Goal: Task Accomplishment & Management: Complete application form

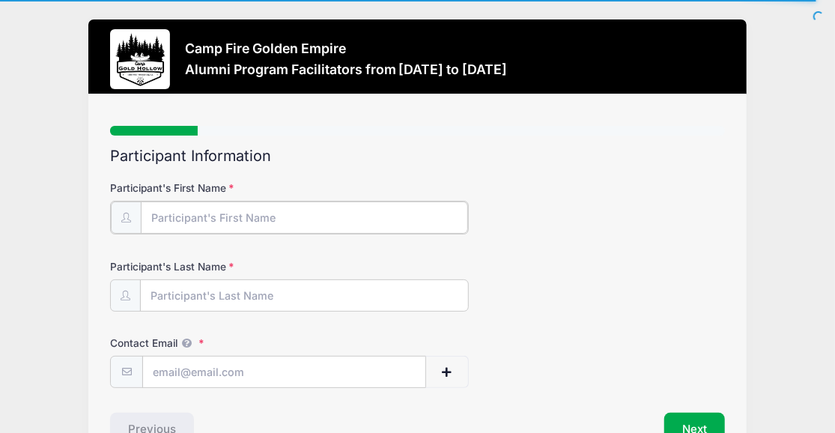
click at [205, 213] on input "Participant's First Name" at bounding box center [304, 218] width 327 height 32
type input "Marianne"
click at [158, 290] on input "Participant's Last Name" at bounding box center [304, 295] width 327 height 32
type input "Bird"
click at [158, 372] on input "Contact Email" at bounding box center [284, 371] width 282 height 32
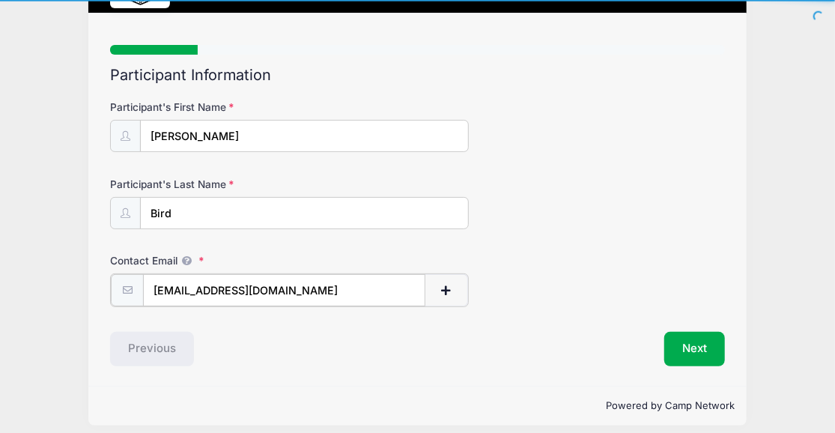
scroll to position [90, 0]
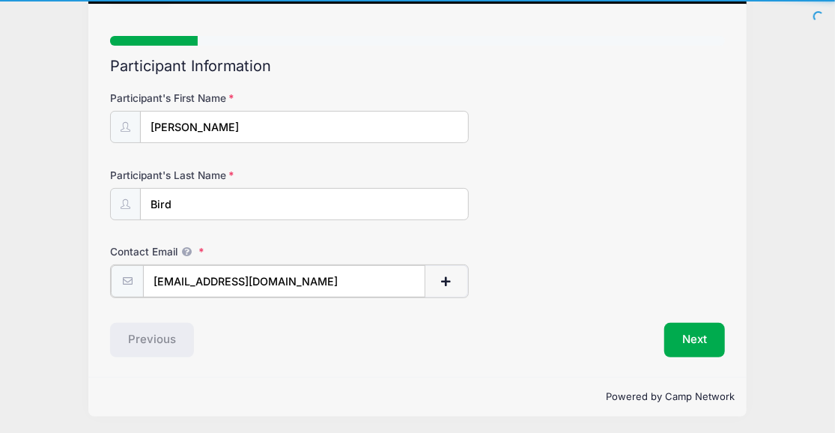
click at [160, 280] on input "Mbird@ucanr.edu" at bounding box center [284, 281] width 282 height 32
type input "mbird@ucanr.edu"
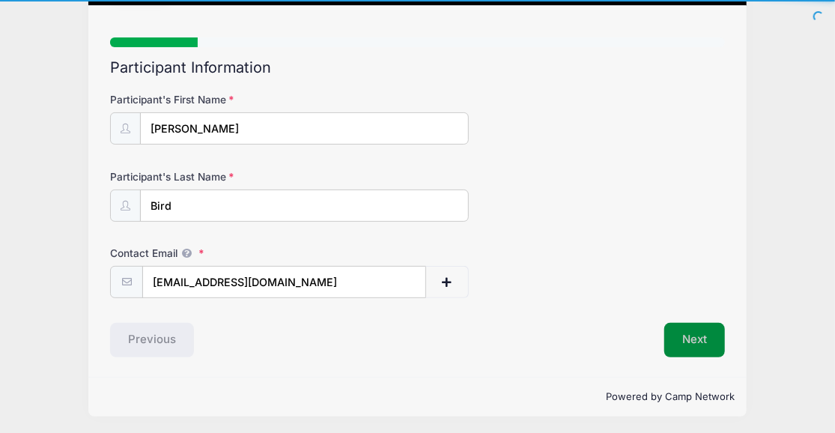
click at [691, 333] on button "Next" at bounding box center [695, 340] width 61 height 34
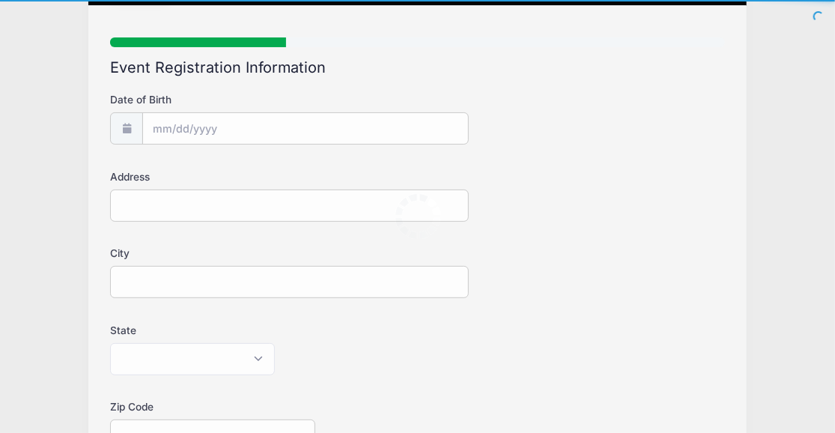
scroll to position [0, 0]
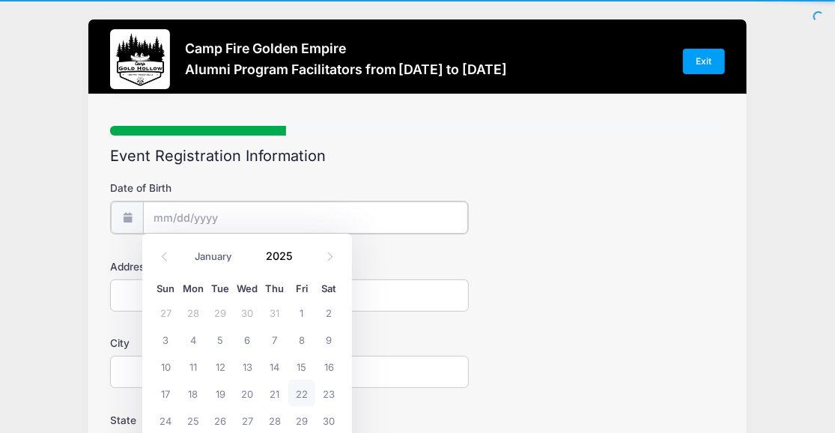
click at [255, 207] on input "Date of Birth" at bounding box center [305, 218] width 324 height 32
click at [166, 214] on input "Date of Birth" at bounding box center [305, 218] width 324 height 32
click at [329, 253] on icon at bounding box center [330, 257] width 10 height 10
select select "8"
click at [300, 244] on div "January February March April May June July August September October November De…" at bounding box center [247, 251] width 143 height 25
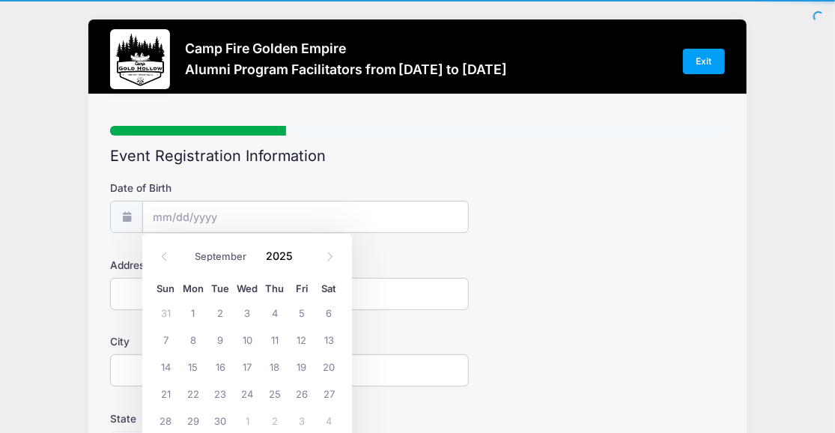
click at [300, 244] on div "January February March April May June July August September October November De…" at bounding box center [247, 251] width 143 height 25
click at [282, 260] on input "2025" at bounding box center [282, 255] width 49 height 22
click at [301, 255] on div "2025" at bounding box center [282, 255] width 49 height 22
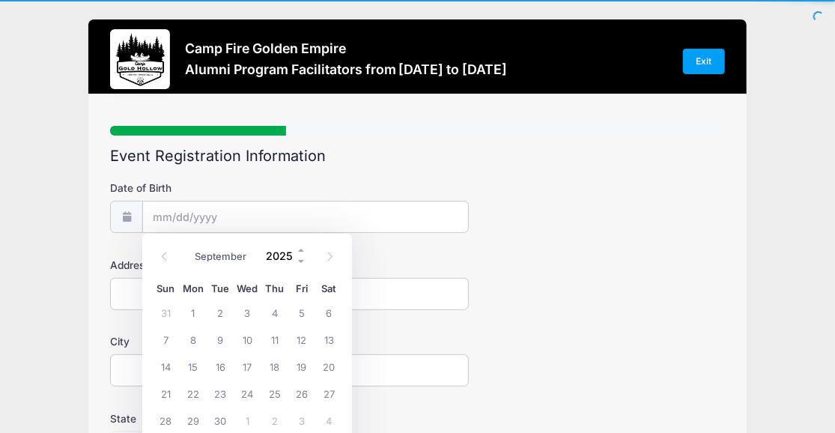
drag, startPoint x: 293, startPoint y: 254, endPoint x: 229, endPoint y: 260, distance: 64.0
click at [258, 260] on input "2025" at bounding box center [282, 255] width 49 height 22
type input "1960"
click at [218, 336] on span "6" at bounding box center [220, 339] width 27 height 27
type input "09/06/1960"
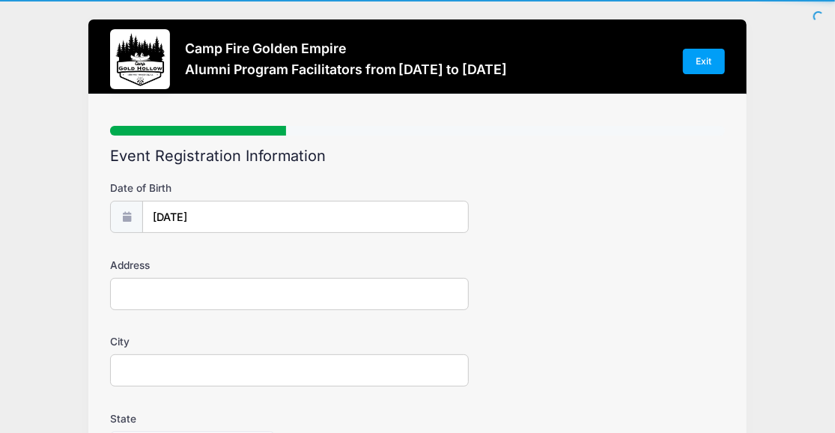
click at [178, 295] on input "Address" at bounding box center [289, 294] width 359 height 32
type input "1050 49th Street"
click at [146, 372] on input "City" at bounding box center [289, 370] width 359 height 32
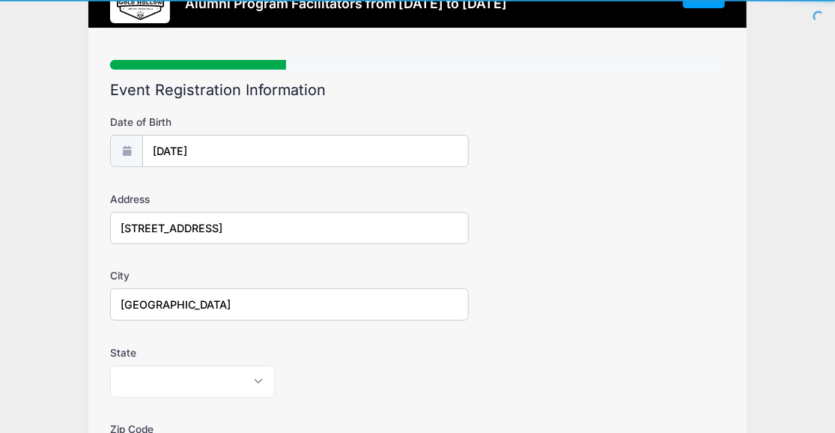
scroll to position [115, 0]
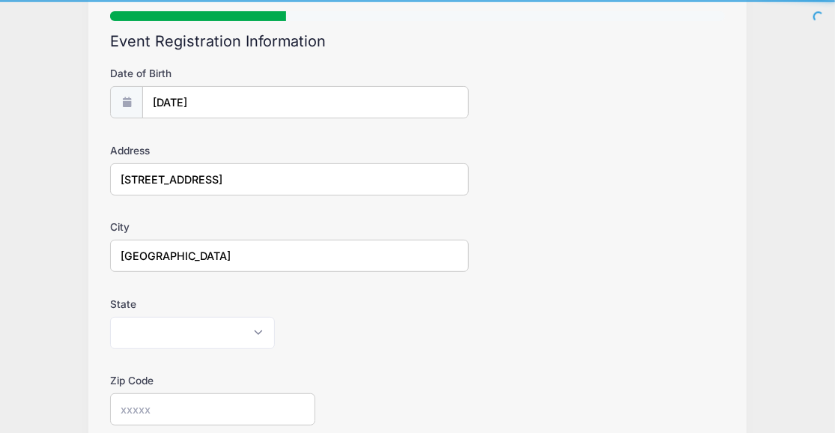
type input "Sacramento"
click at [110, 317] on select "Alabama Alaska American Samoa Arizona Arkansas Armed Forces Africa Armed Forces…" at bounding box center [192, 333] width 165 height 32
select select "CA"
click option "California" at bounding box center [0, 0] width 0 height 0
click at [172, 414] on input "Zip Code" at bounding box center [212, 409] width 205 height 32
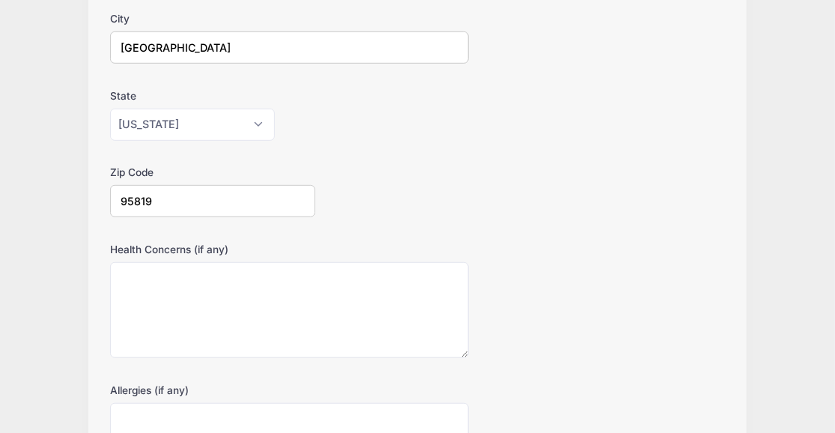
scroll to position [351, 0]
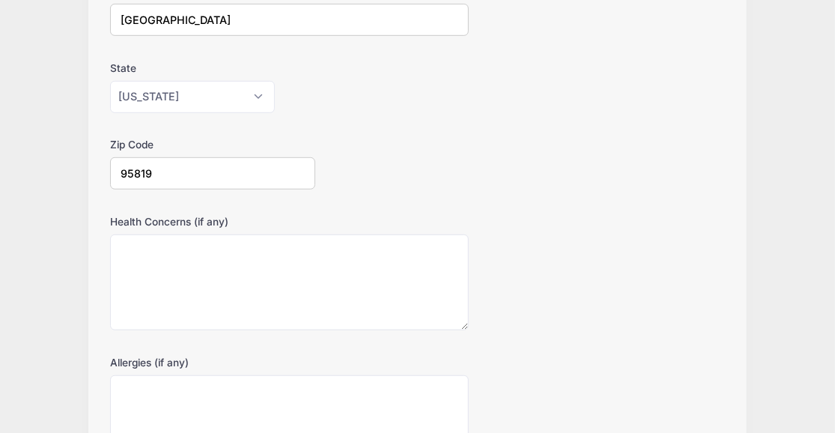
type input "95819"
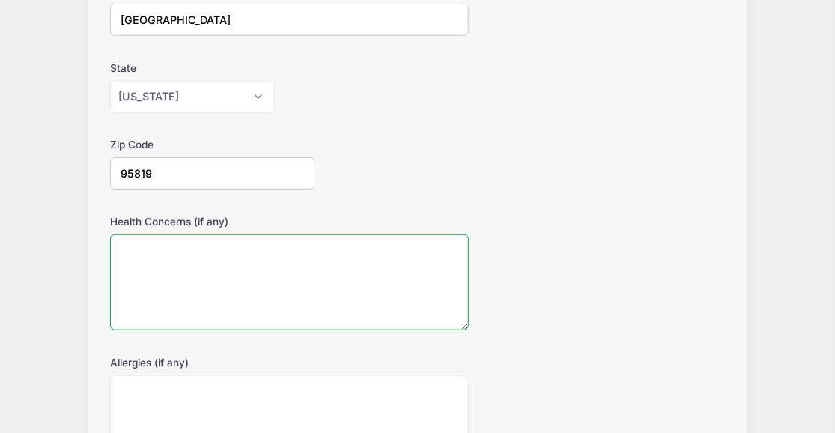
click at [218, 276] on textarea "Health Concerns (if any)" at bounding box center [289, 283] width 359 height 97
type textarea "none"
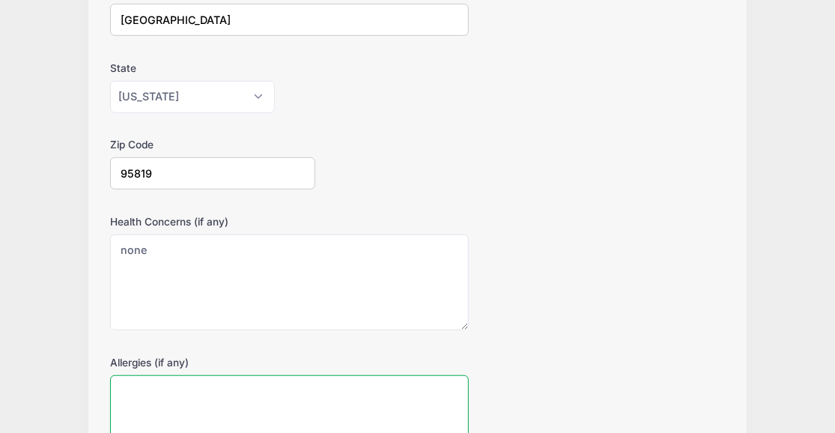
click at [172, 385] on textarea "Allergies (if any)" at bounding box center [289, 423] width 359 height 97
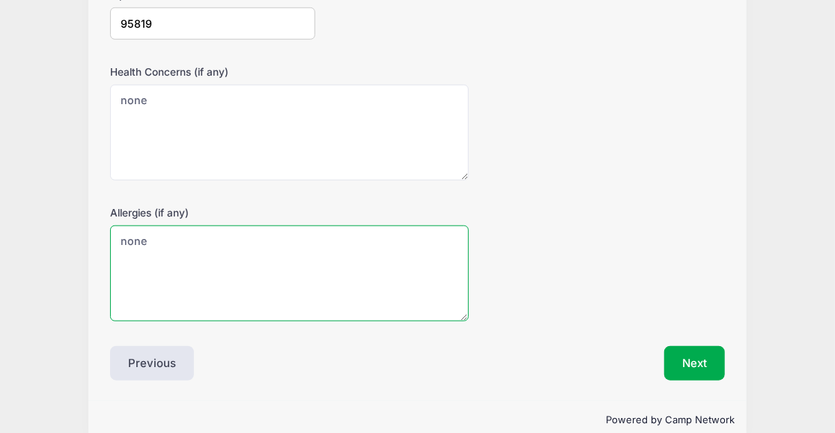
scroll to position [522, 0]
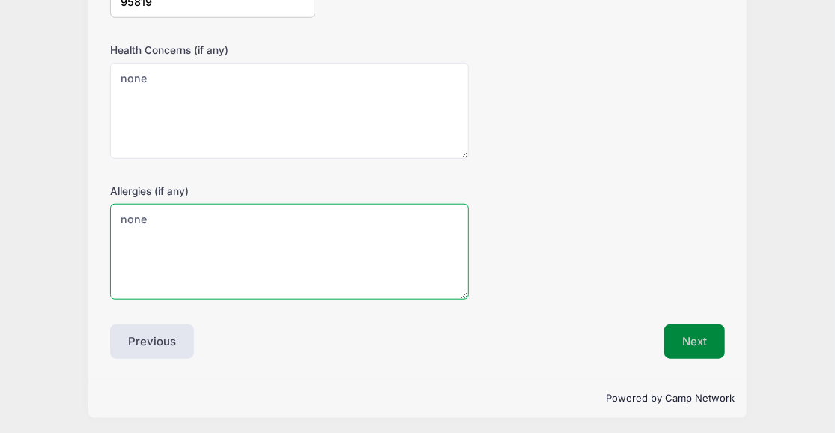
type textarea "none"
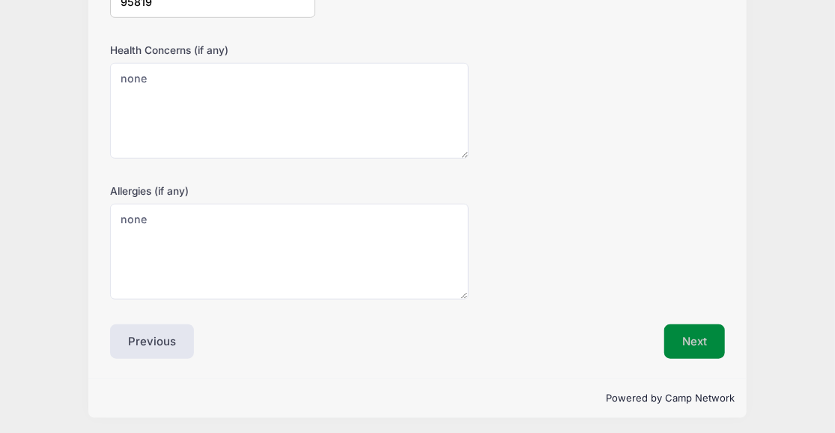
click at [699, 333] on button "Next" at bounding box center [695, 341] width 61 height 34
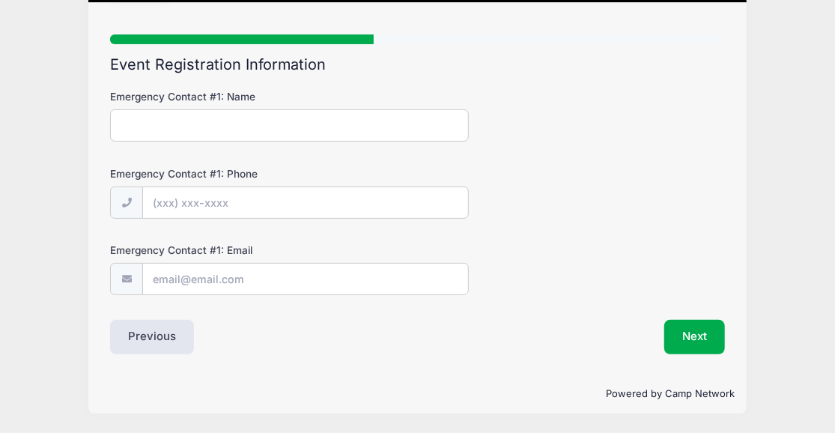
scroll to position [0, 0]
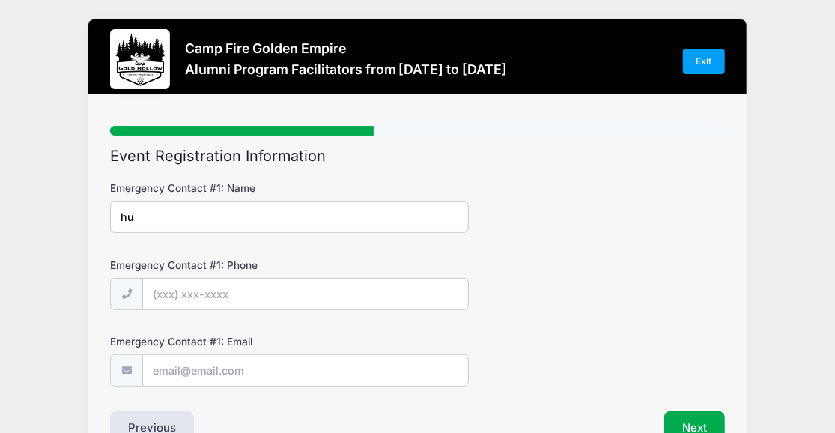
type input "h"
type input "Chuck Bird"
click at [187, 306] on input "Emergency Contact #1: Phone" at bounding box center [305, 295] width 324 height 32
type input "(916) 844-6666"
click at [214, 367] on input "Emergency Contact #1: Email" at bounding box center [305, 371] width 324 height 32
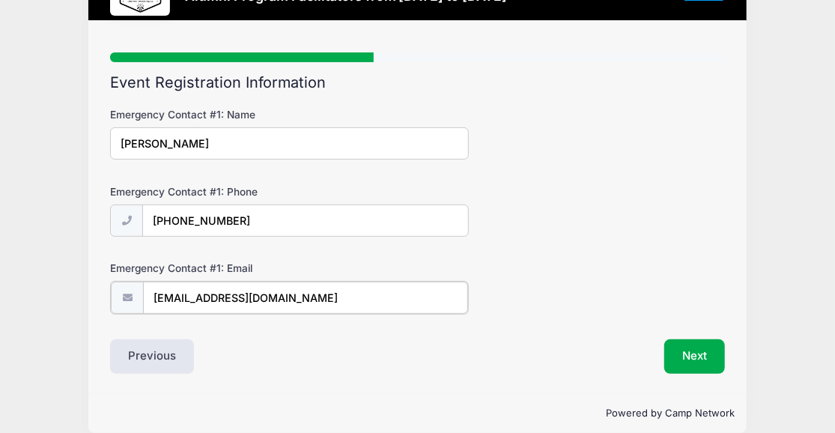
scroll to position [90, 0]
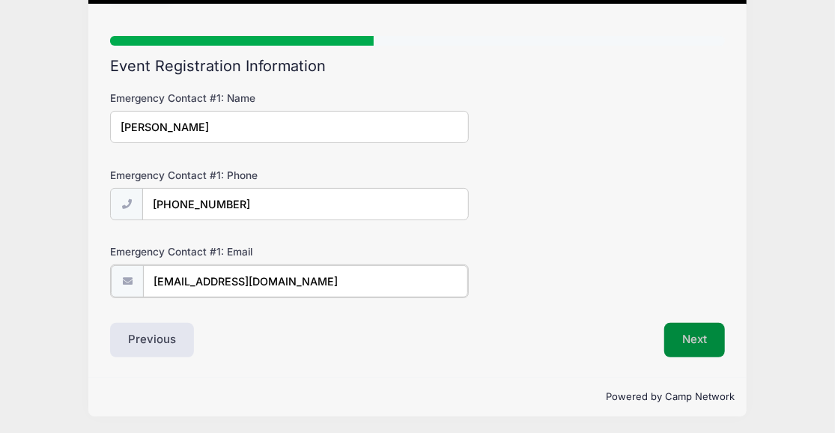
type input "thebirds04@comcast.net"
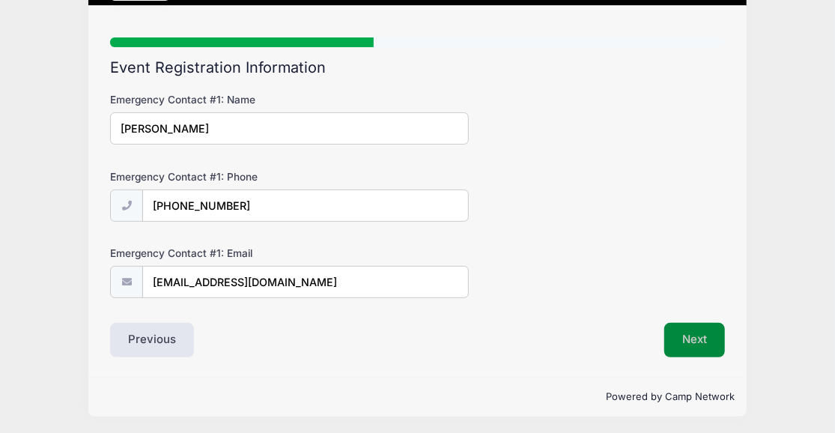
click at [704, 333] on button "Next" at bounding box center [695, 340] width 61 height 34
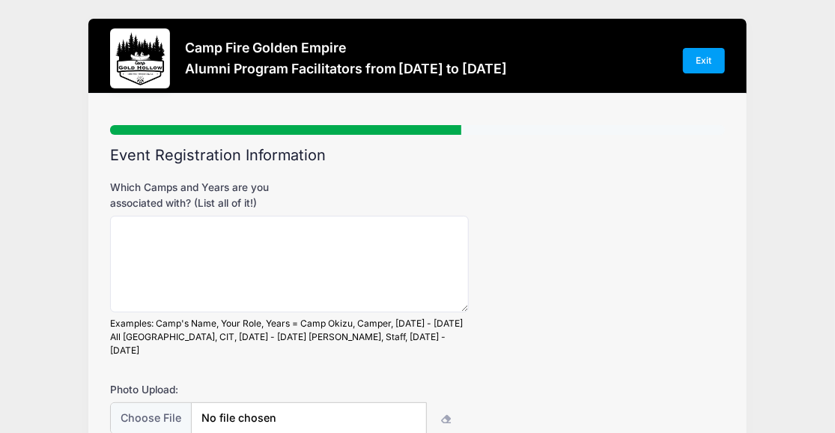
scroll to position [0, 0]
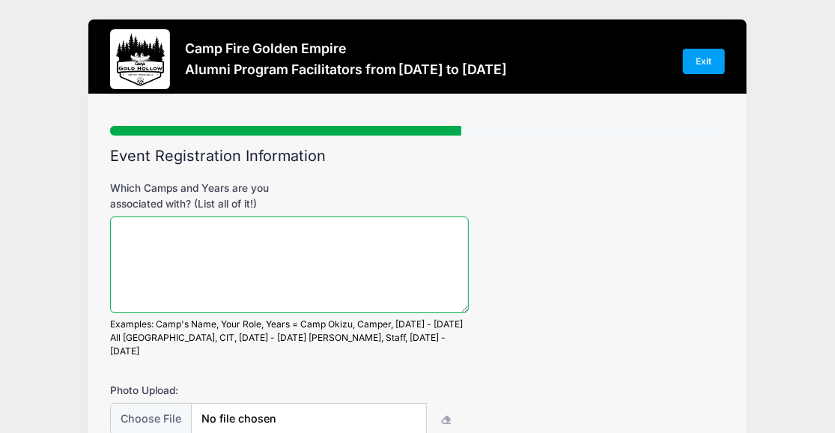
click at [176, 233] on textarea "Which Camps and Years are you associated with? (List all of it!)" at bounding box center [289, 265] width 359 height 97
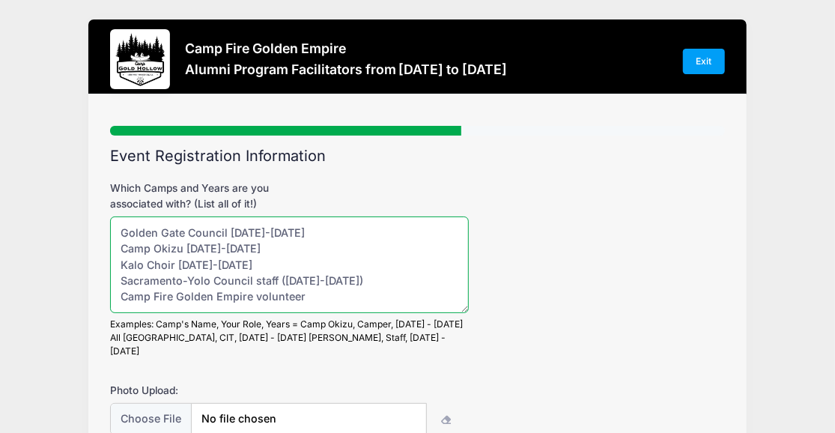
click at [281, 281] on textarea "Golden Gate Council 1968-1984 Camp Okizu 1977-1978 Kalo Choir 1978-1990 Sacrame…" at bounding box center [289, 265] width 359 height 97
click at [338, 279] on textarea "Golden Gate Council 1968-1984 Camp Okizu 1977-1978 Kalo Choir 1978-1990 Sacrame…" at bounding box center [289, 265] width 359 height 97
click at [336, 293] on textarea "Golden Gate Council 1968-1984 Camp Okizu 1977-1978 Kalo Choir 1978-1990 Sacrame…" at bounding box center [289, 265] width 359 height 97
click at [182, 247] on textarea "Golden Gate Council 1968-1984 Camp Okizu 1977-1978 Kalo Choir 1978-1990 Sacrame…" at bounding box center [289, 265] width 359 height 97
click at [241, 246] on textarea "Golden Gate Council 1968-1984 Camp Okizu 1977-1978 Kalo Choir 1978-1990 Sacrame…" at bounding box center [289, 265] width 359 height 97
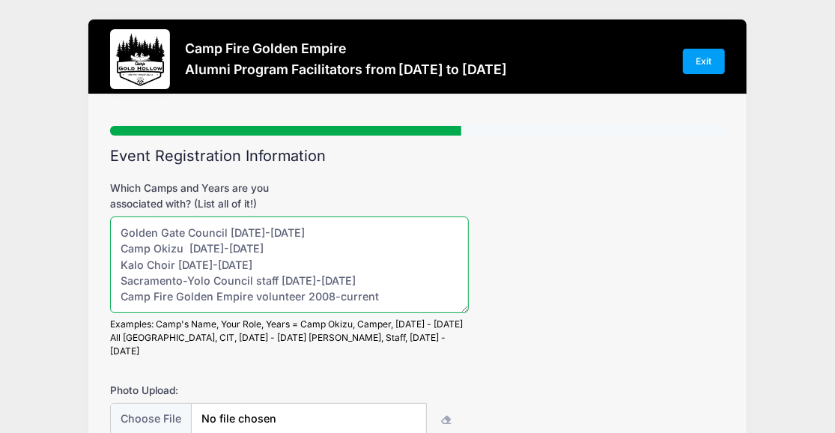
click at [252, 282] on textarea "Golden Gate Council 1968-1984 Camp Okizu 1977-1980 Kalo Choir 1978-1990 Sacrame…" at bounding box center [289, 265] width 359 height 97
click at [185, 246] on textarea "Golden Gate Council 1968-1984 Camp Okizu 1977-1980 Kalo Choir 1978-1990 Sacrame…" at bounding box center [289, 265] width 359 height 97
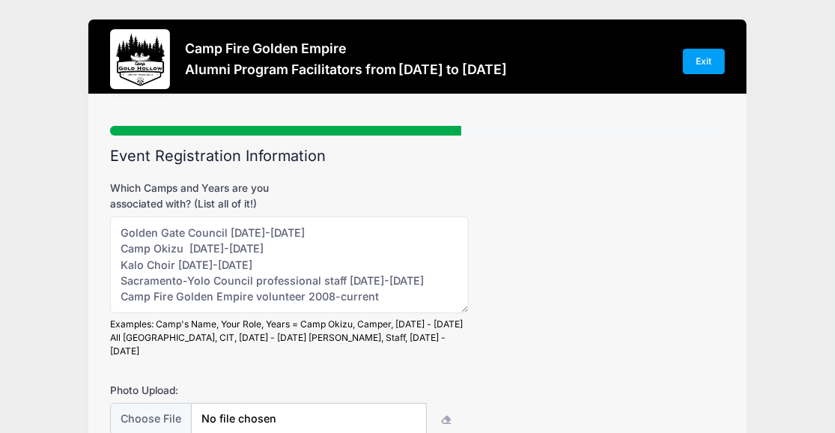
click at [512, 275] on div "Which Camps and Years are you associated with? (List all of it!) Golden Gate Co…" at bounding box center [417, 270] width 615 height 178
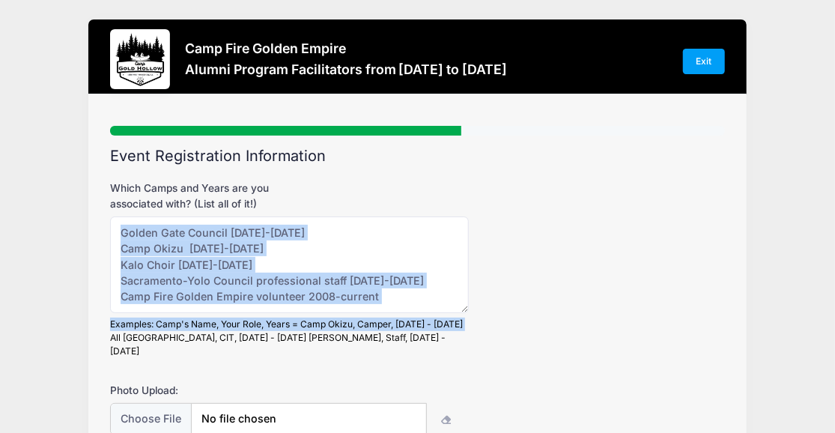
drag, startPoint x: 512, startPoint y: 275, endPoint x: 477, endPoint y: 324, distance: 59.7
click at [477, 324] on div "Which Camps and Years are you associated with? (List all of it!) Golden Gate Co…" at bounding box center [417, 270] width 615 height 178
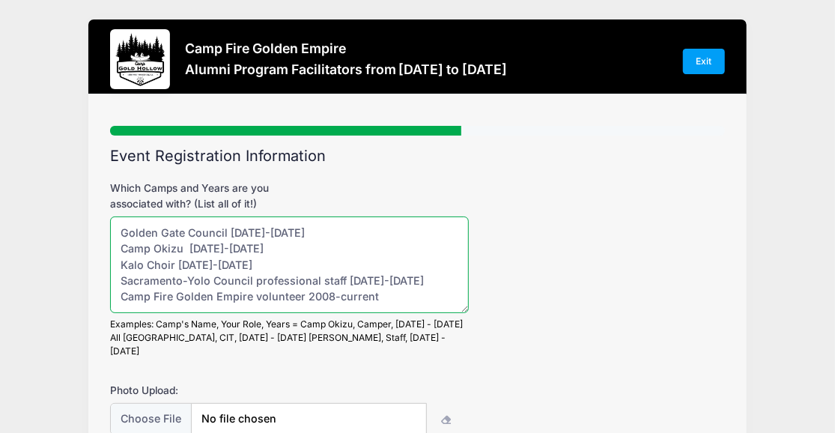
click at [186, 248] on textarea "Golden Gate Council 1968-1984 Camp Okizu 1977-1980 Kalo Choir 1978-1990 Sacrame…" at bounding box center [289, 265] width 359 height 97
click at [229, 229] on textarea "Golden Gate Council 1968-1984 Camp Okizu 1977-1980 Kalo Choir 1978-1990 Sacrame…" at bounding box center [289, 265] width 359 height 97
click at [227, 230] on textarea "Golden Gate Council 91968-1984 Camp Okizu 1977-1980 Kalo Choir 1978-1990 Sacram…" at bounding box center [289, 265] width 359 height 97
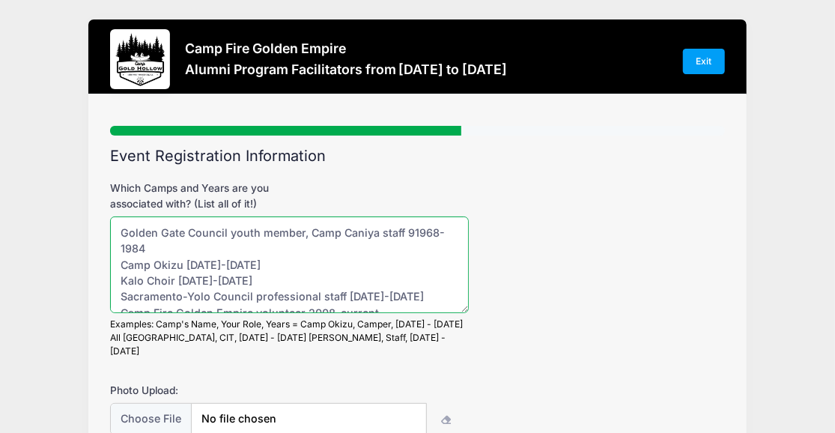
click at [130, 248] on textarea "Golden Gate Council youth member, Camp Caniya staff 91968-1984 Camp Okizu 1977-…" at bounding box center [289, 265] width 359 height 97
click at [340, 231] on textarea "Golden Gate Council youth member, Camp Caniya staff 1968-1984 Camp Okizu 1977-1…" at bounding box center [289, 265] width 359 height 97
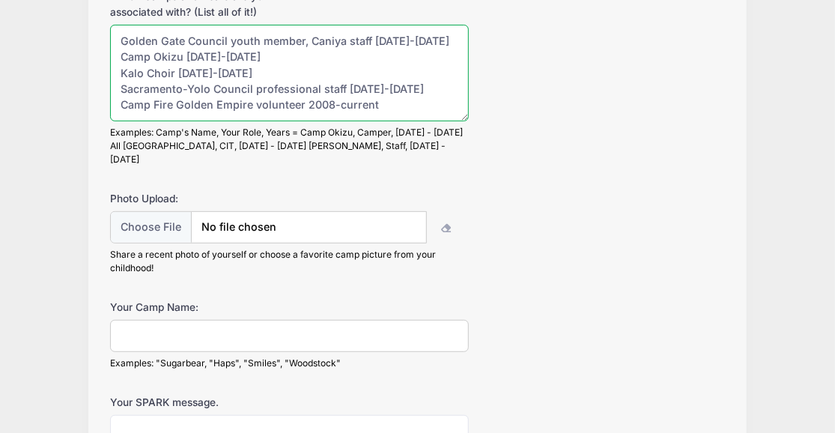
scroll to position [196, 0]
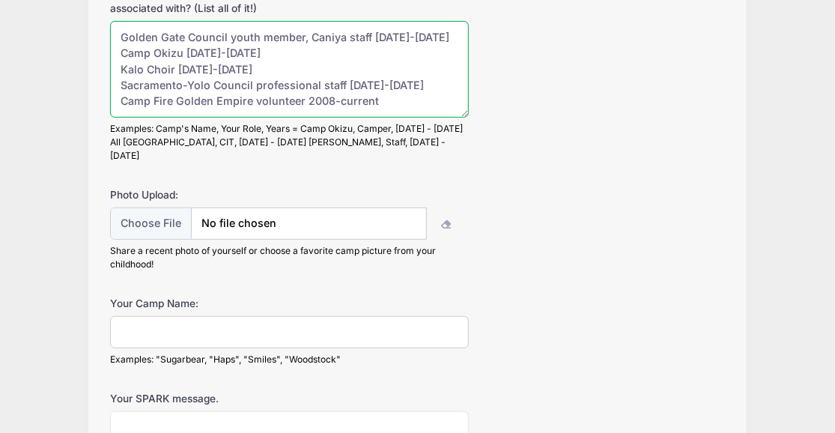
type textarea "Golden Gate Council youth member, Caniya staff 1968-1984 Camp Okizu 1977-1980 K…"
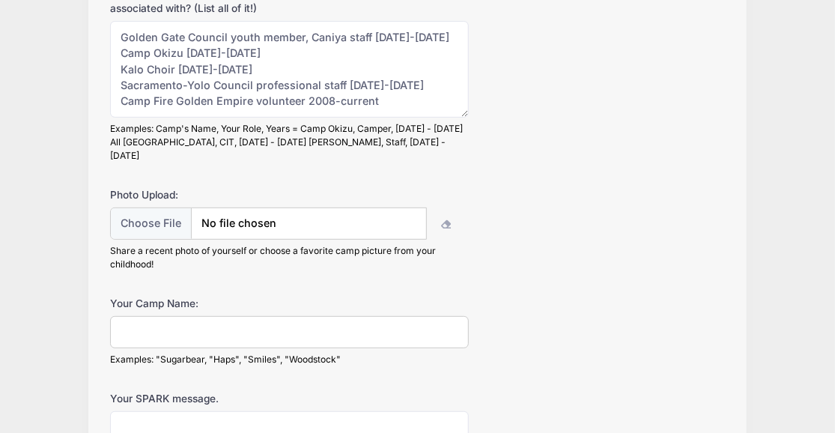
click at [148, 318] on input "Your Camp Name:" at bounding box center [289, 332] width 359 height 32
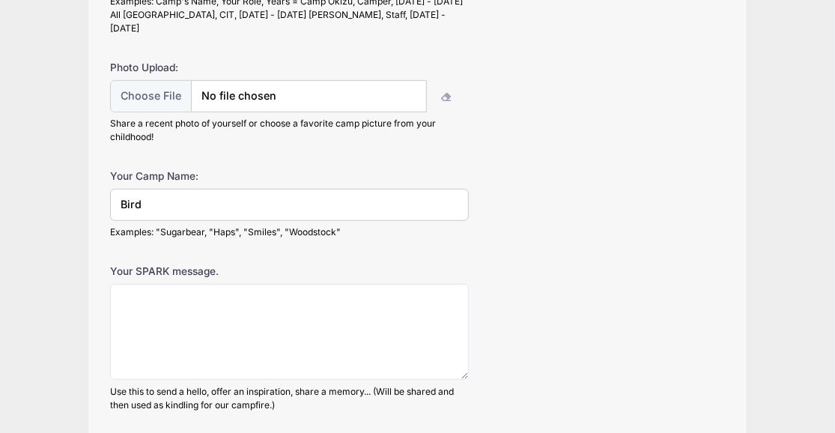
scroll to position [324, 0]
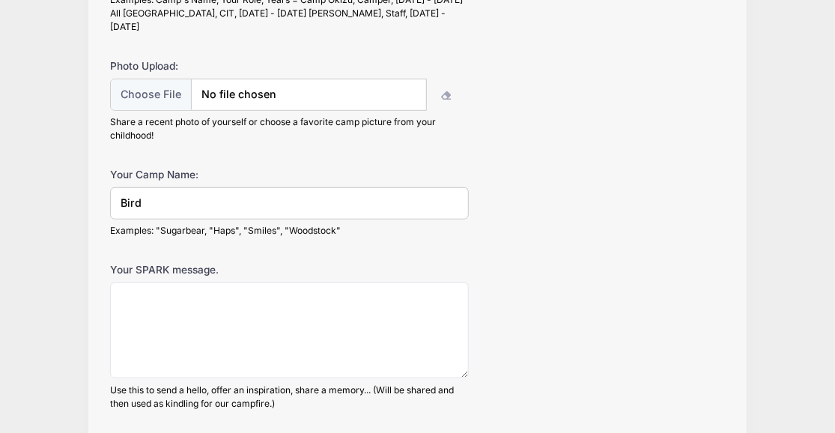
type input "Bird"
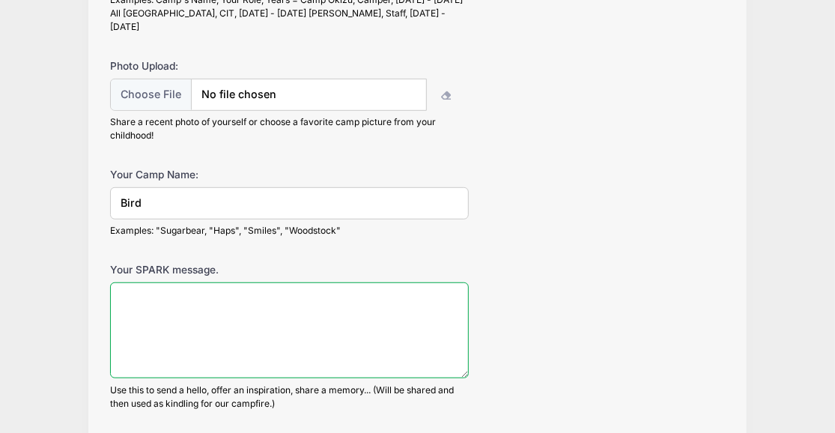
click at [169, 294] on textarea "Your SPARK message." at bounding box center [289, 330] width 359 height 97
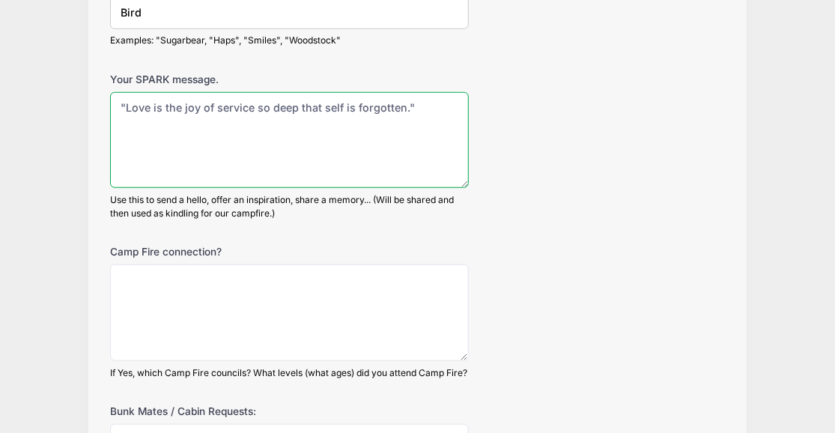
scroll to position [507, 0]
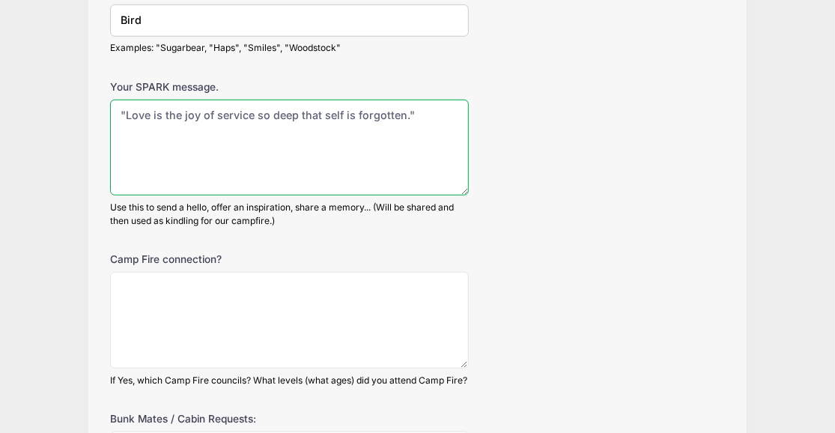
type textarea ""Love is the joy of service so deep that self is forgotten.""
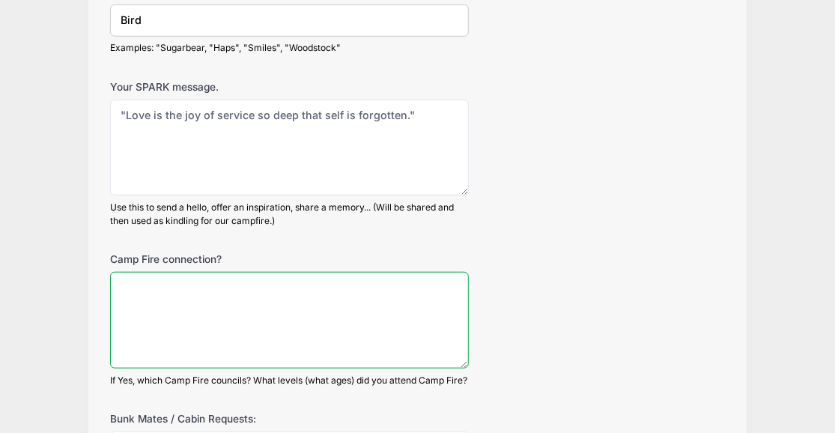
click at [210, 279] on textarea "Camp Fire connection?" at bounding box center [289, 320] width 359 height 97
type textarea "s"
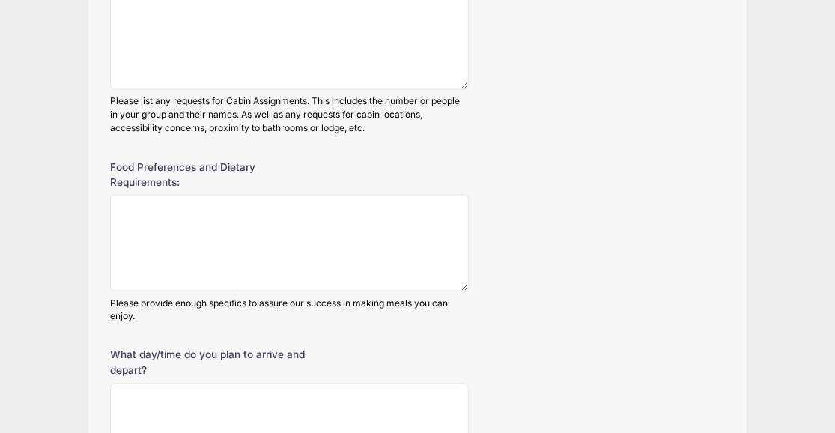
scroll to position [973, 0]
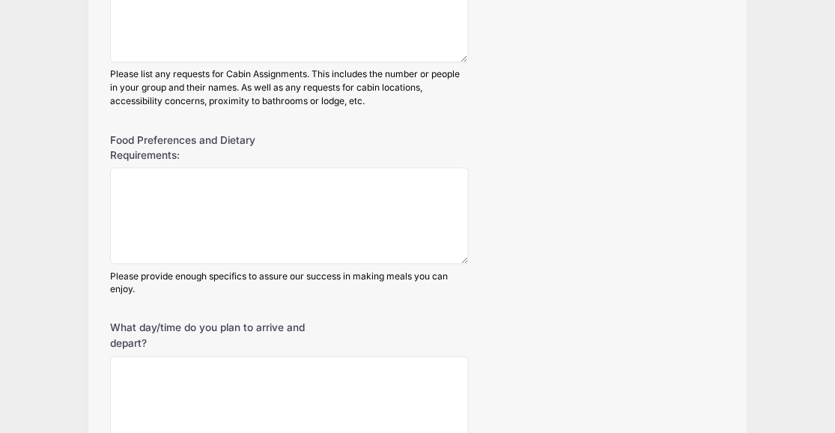
type textarea "see above"
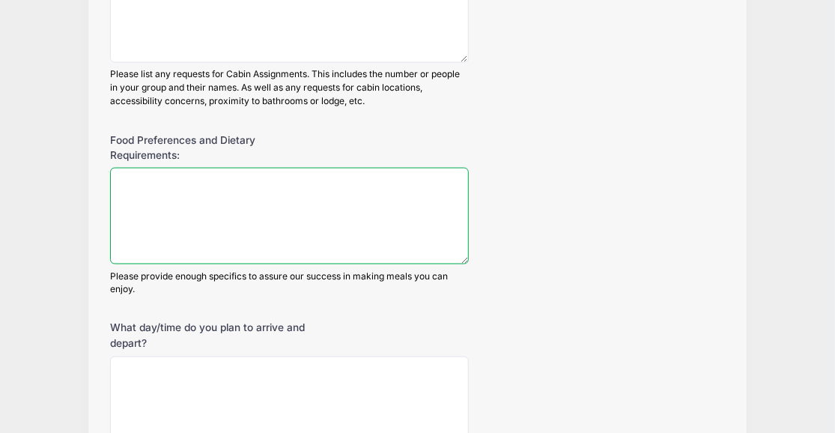
click at [160, 188] on textarea "Food Preferences and Dietary Requirements:" at bounding box center [289, 216] width 359 height 97
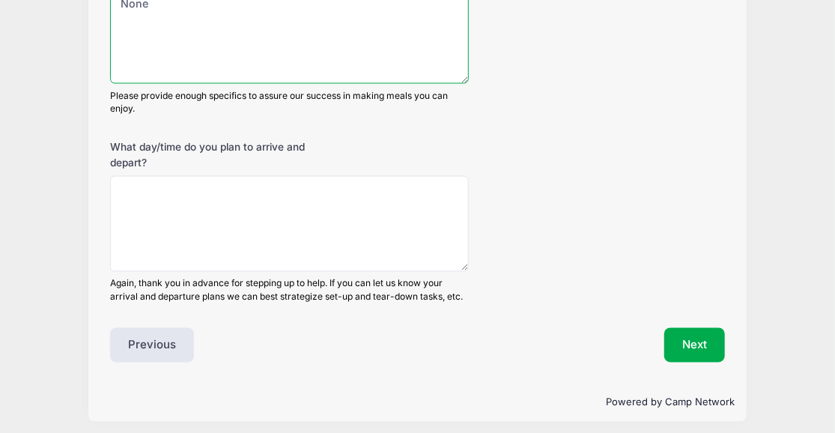
scroll to position [1157, 0]
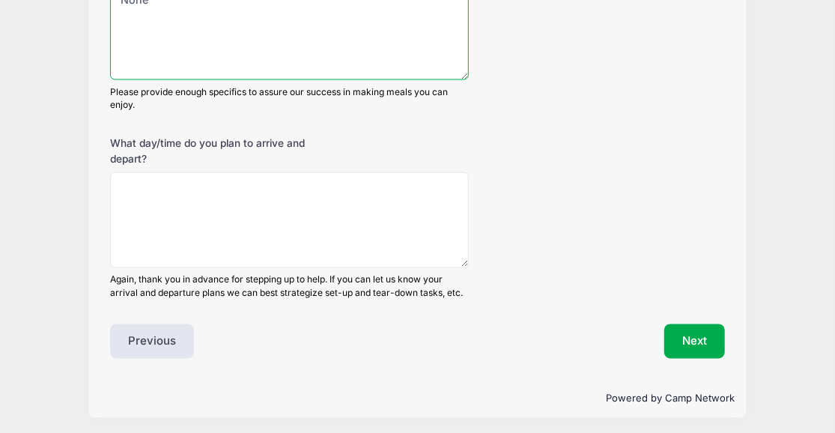
type textarea "None"
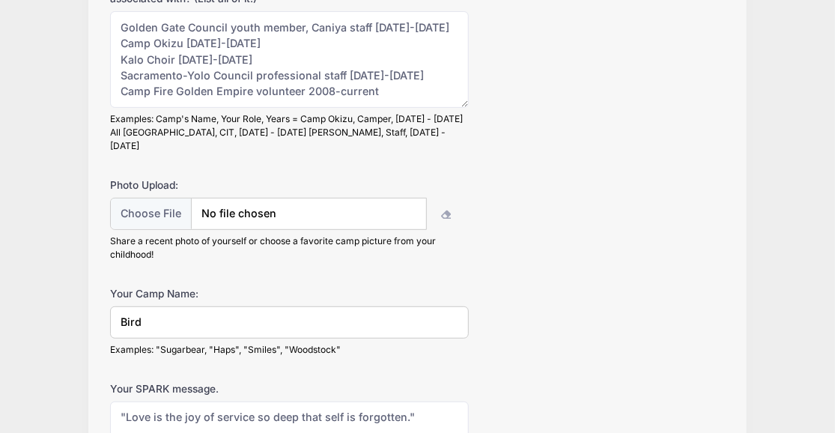
scroll to position [198, 0]
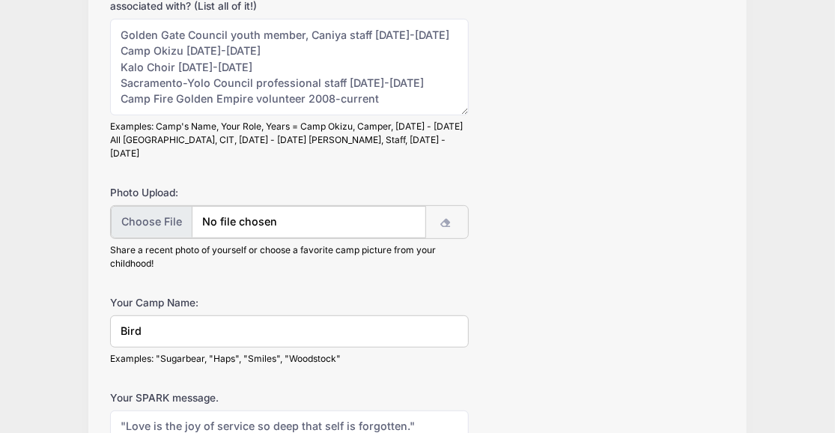
click at [151, 206] on input "file" at bounding box center [268, 222] width 315 height 32
type input "C:\fakepath\Bird 2023 004 edited.jpg"
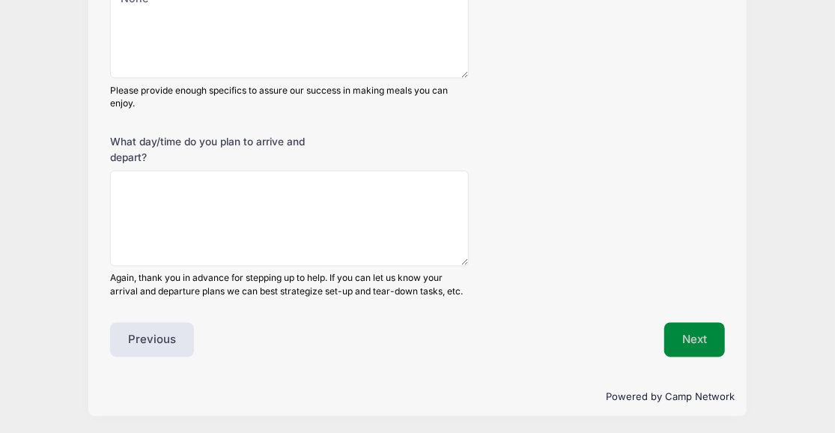
scroll to position [1157, 0]
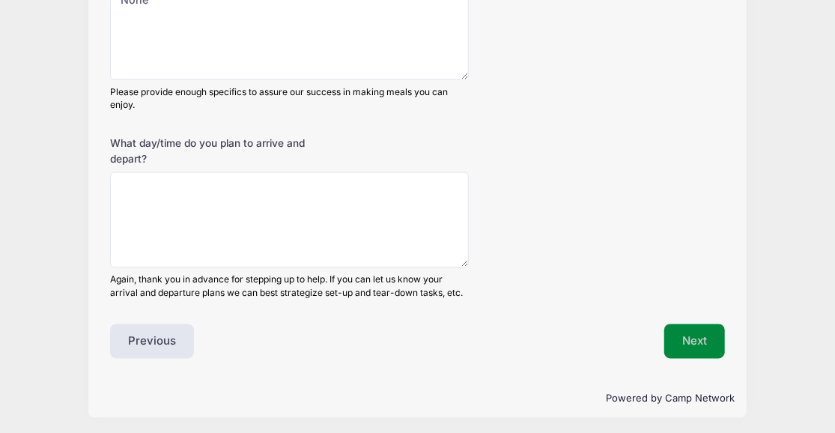
click at [695, 333] on button "Next" at bounding box center [695, 341] width 61 height 34
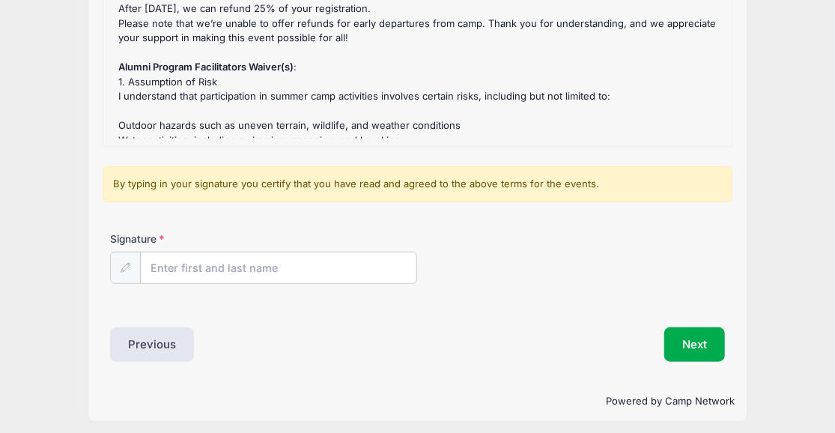
scroll to position [270, 0]
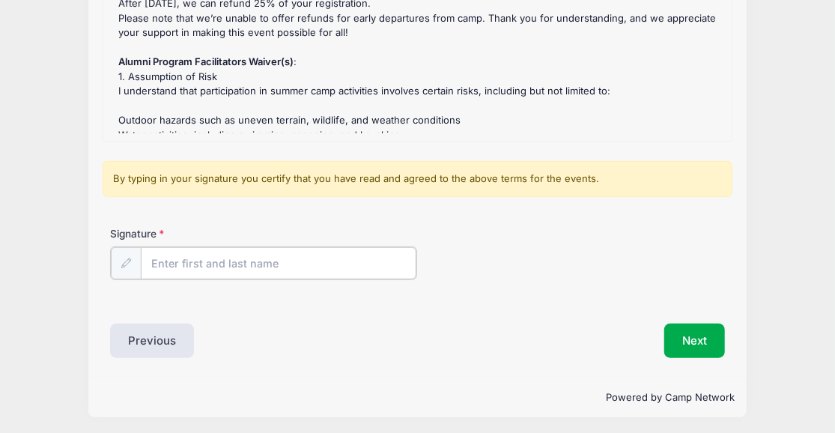
click at [278, 258] on input "Signature" at bounding box center [279, 263] width 276 height 32
type input "[PERSON_NAME]"
click at [692, 335] on button "Next" at bounding box center [695, 339] width 61 height 34
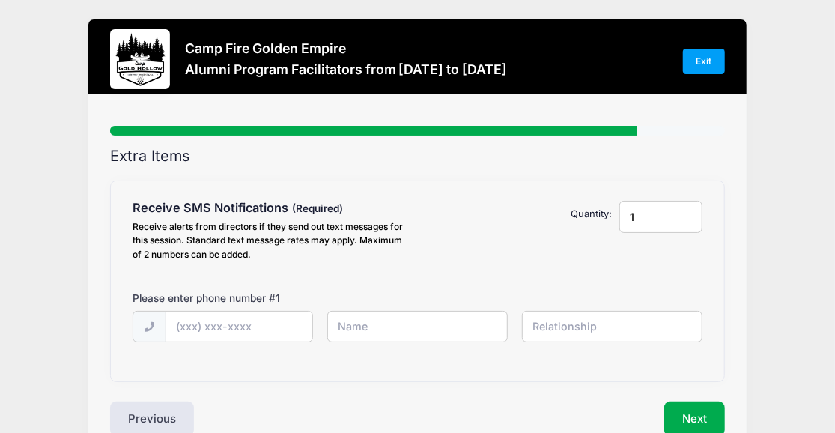
scroll to position [0, 0]
click at [0, 0] on input "text" at bounding box center [0, 0] width 0 height 0
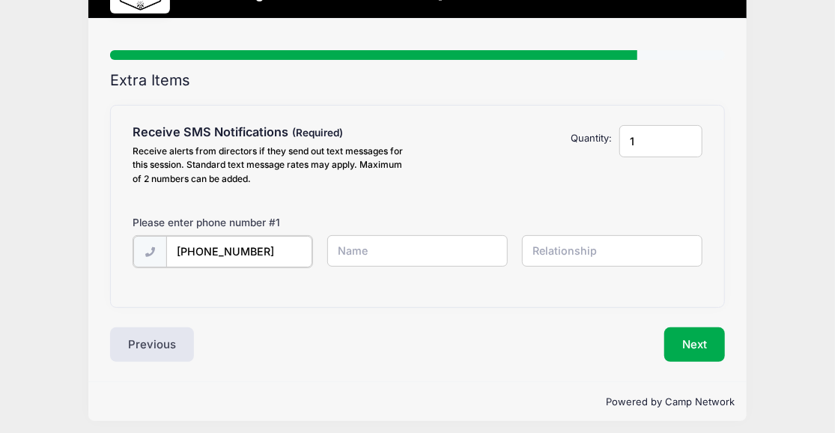
scroll to position [81, 0]
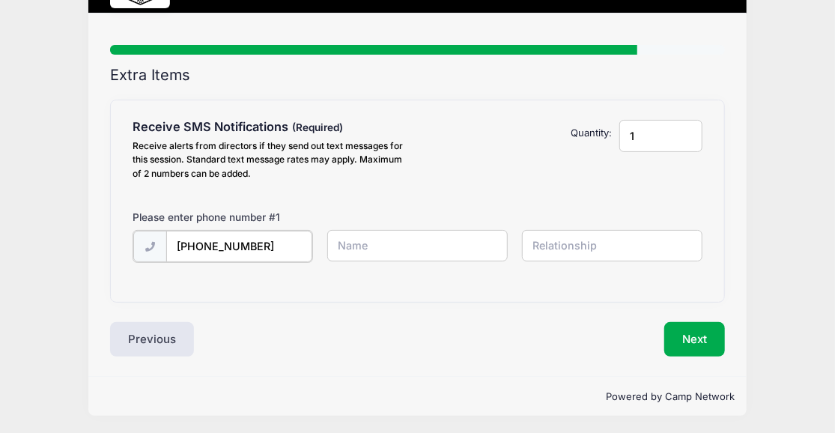
type input "(916) 719-5339"
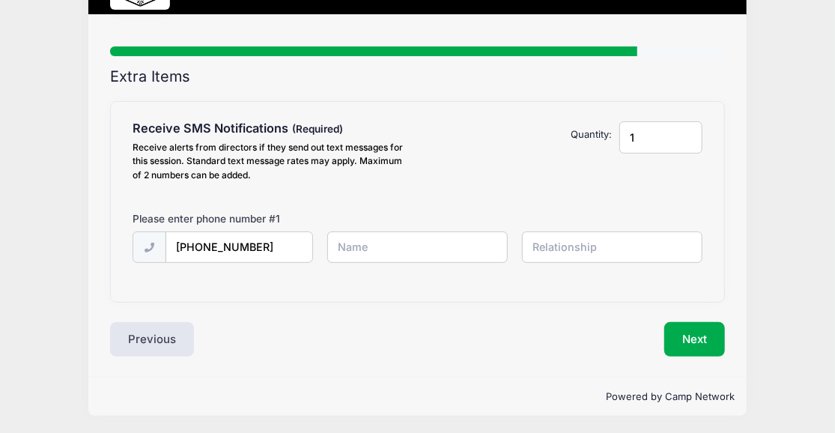
click at [0, 0] on input "text" at bounding box center [0, 0] width 0 height 0
type input "[PERSON_NAME]"
click at [698, 333] on button "Next" at bounding box center [695, 339] width 61 height 34
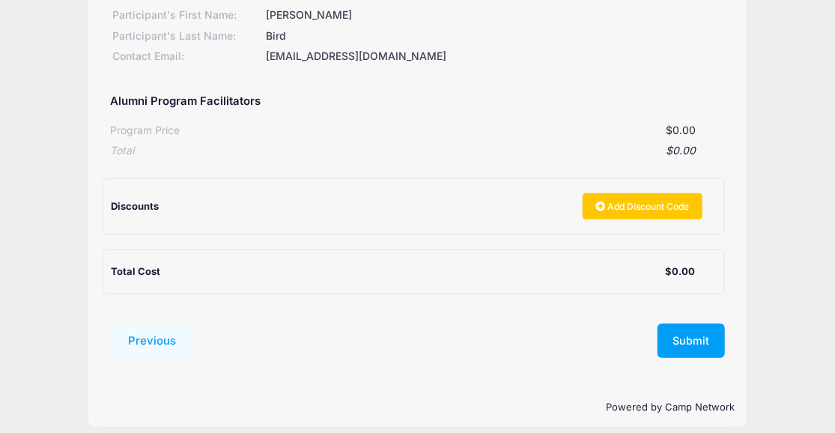
scroll to position [204, 0]
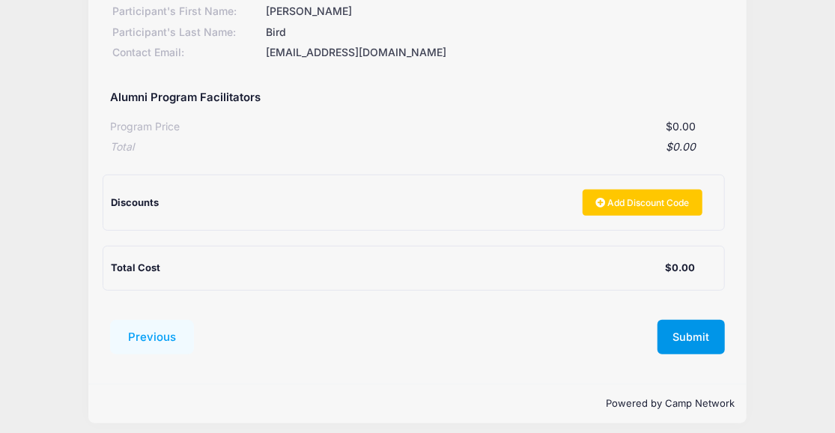
click at [688, 330] on button "Submit" at bounding box center [691, 337] width 67 height 34
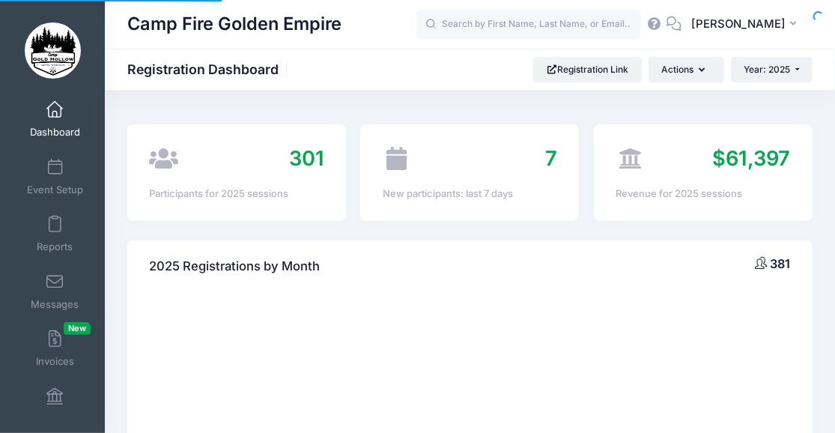
select select
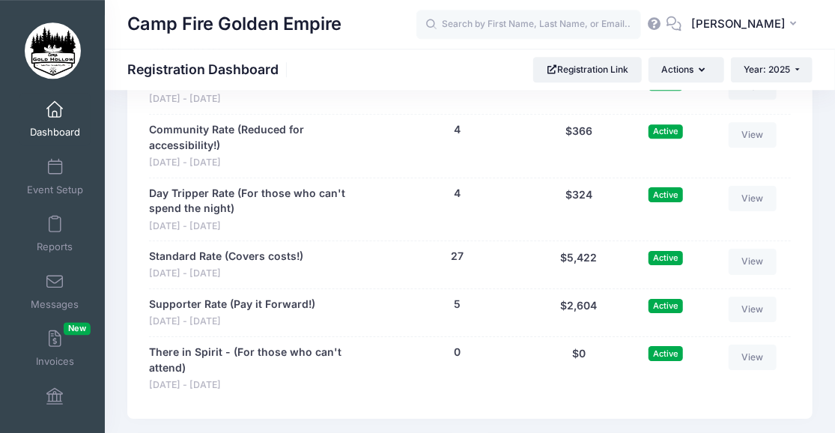
scroll to position [2032, 0]
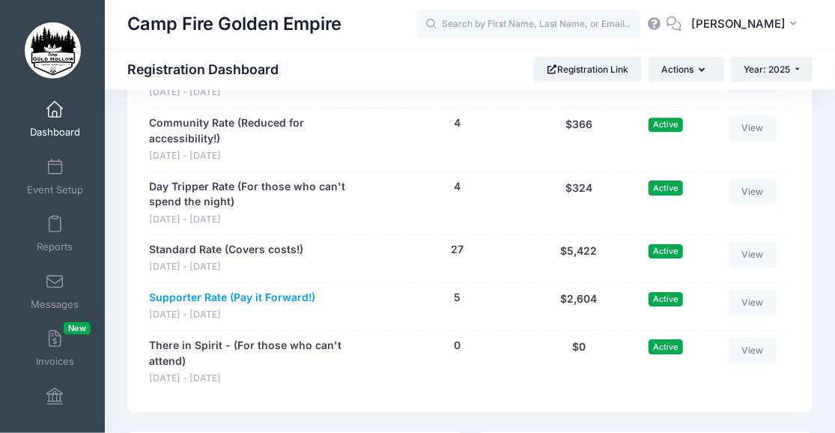
click at [247, 290] on link "Supporter Rate (Pay it Forward!)" at bounding box center [232, 298] width 166 height 16
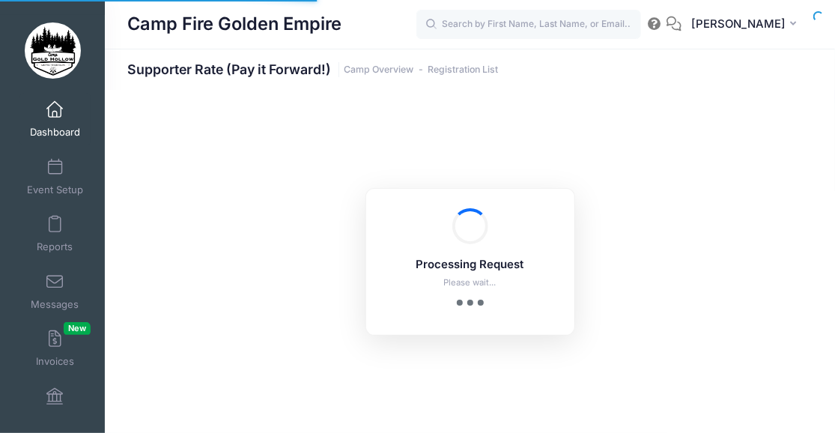
select select "10"
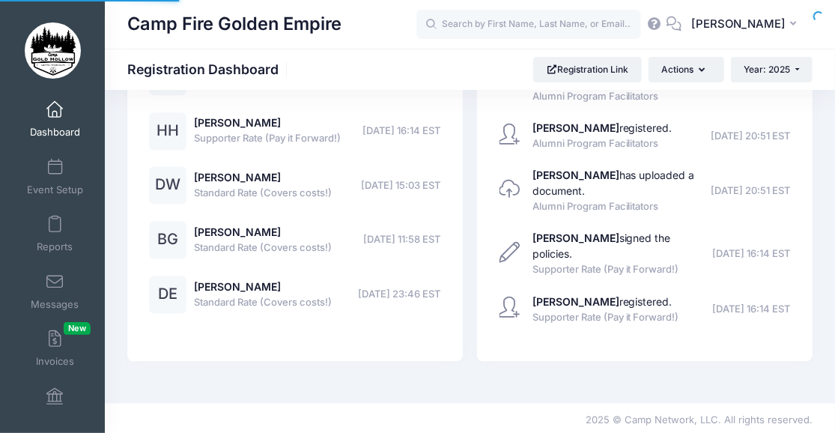
select select
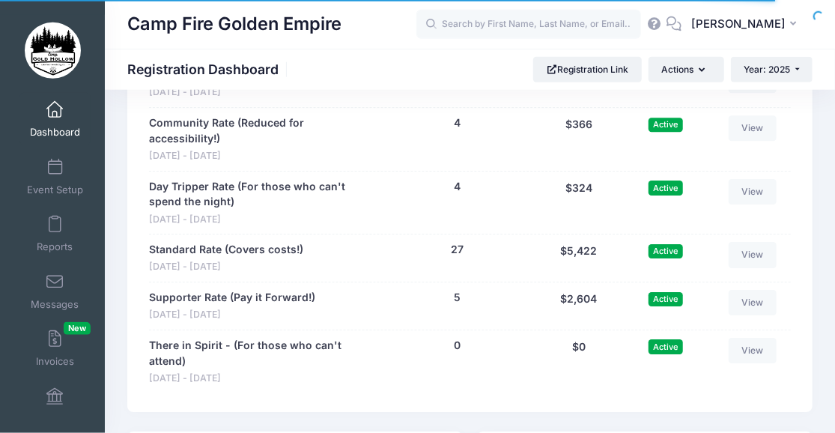
scroll to position [2066, 0]
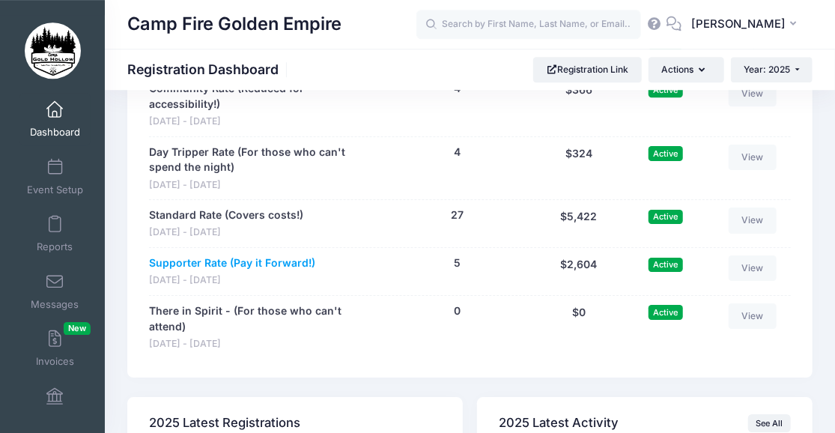
click at [196, 255] on link "Supporter Rate (Pay it Forward!)" at bounding box center [232, 263] width 166 height 16
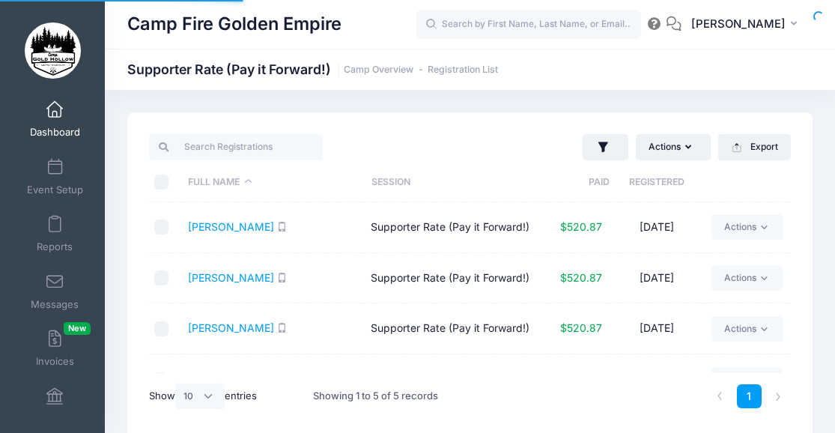
select select "10"
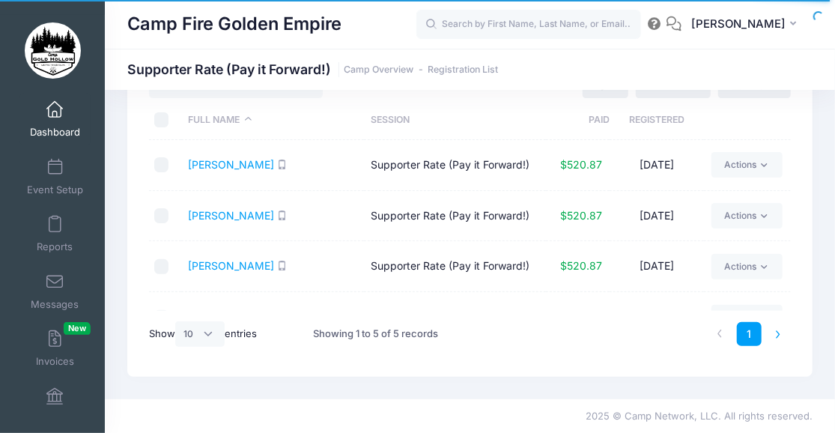
click at [778, 332] on li at bounding box center [778, 334] width 25 height 25
click at [719, 332] on li at bounding box center [720, 334] width 25 height 25
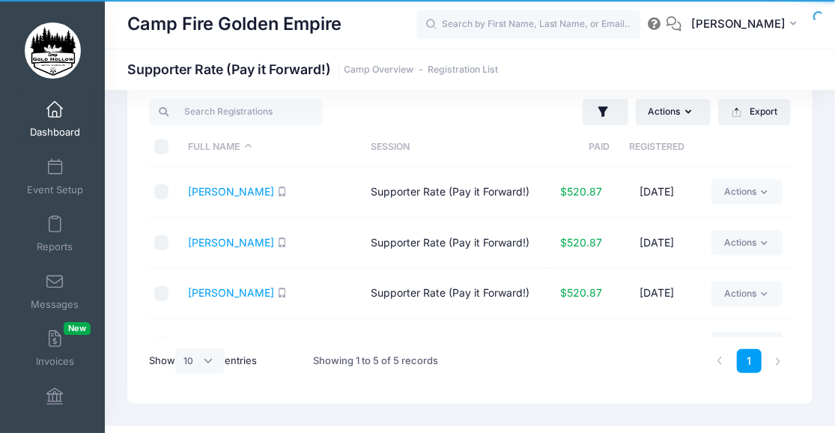
scroll to position [0, 0]
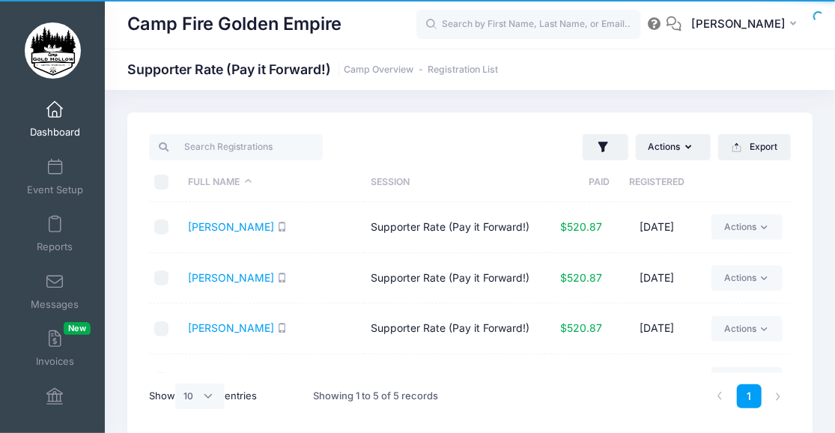
click at [248, 176] on th "Full Name" at bounding box center [272, 183] width 183 height 40
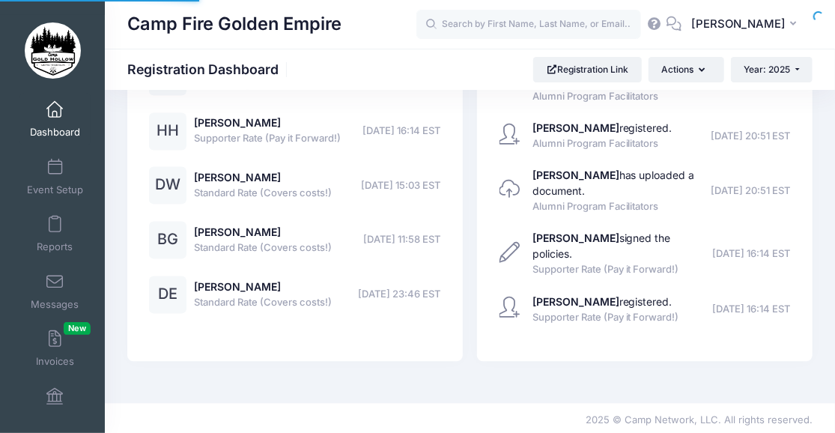
select select
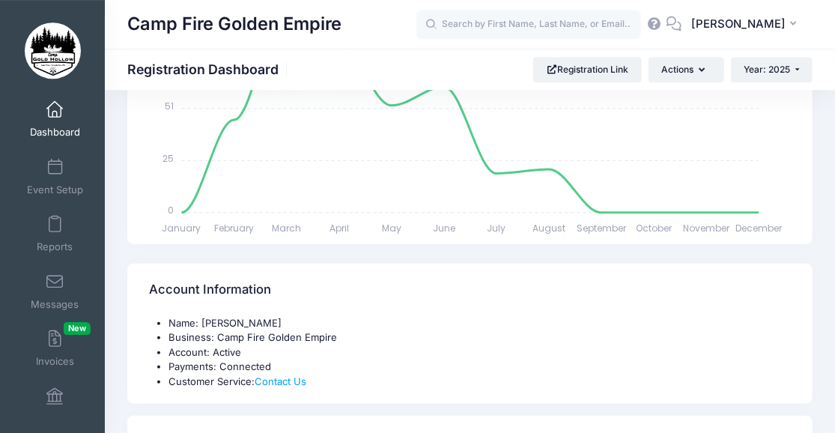
scroll to position [200, 0]
